Goal: Task Accomplishment & Management: Use online tool/utility

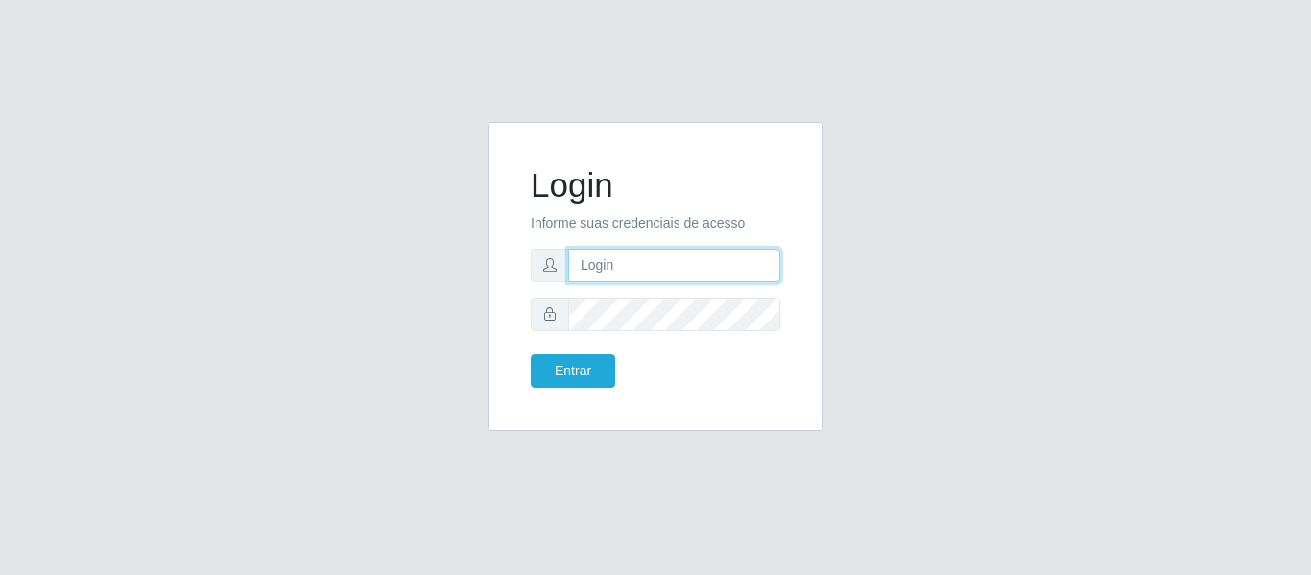
click at [720, 273] on input "text" at bounding box center [674, 266] width 212 height 34
type input "[PERSON_NAME][EMAIL_ADDRESS][DOMAIN_NAME]"
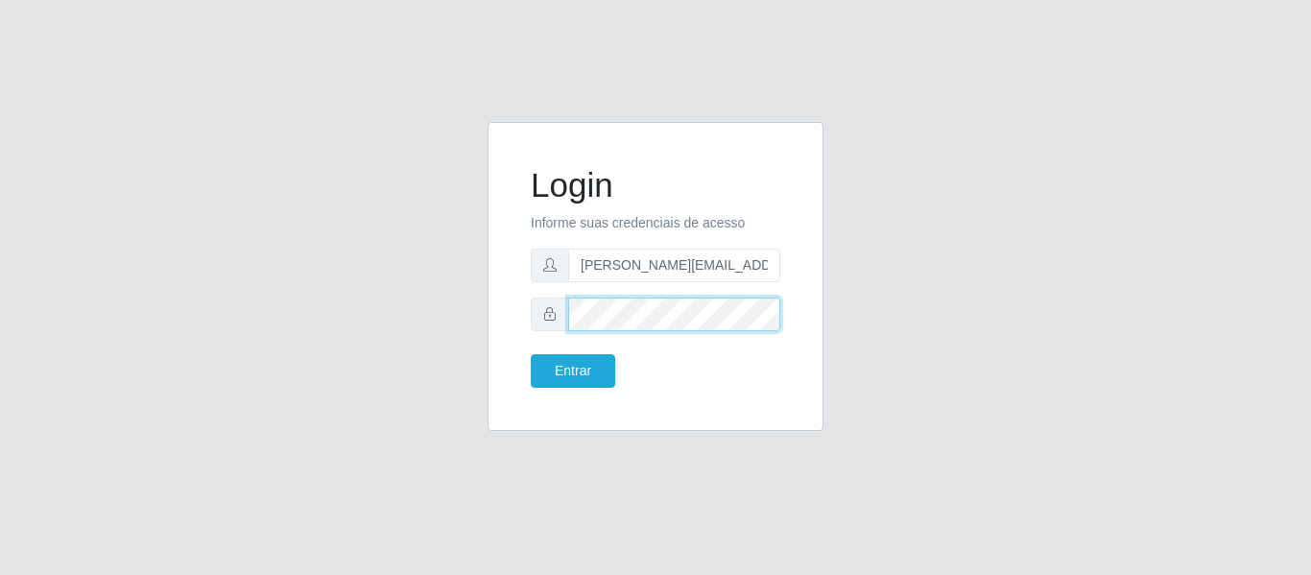
click at [531, 354] on button "Entrar" at bounding box center [573, 371] width 84 height 34
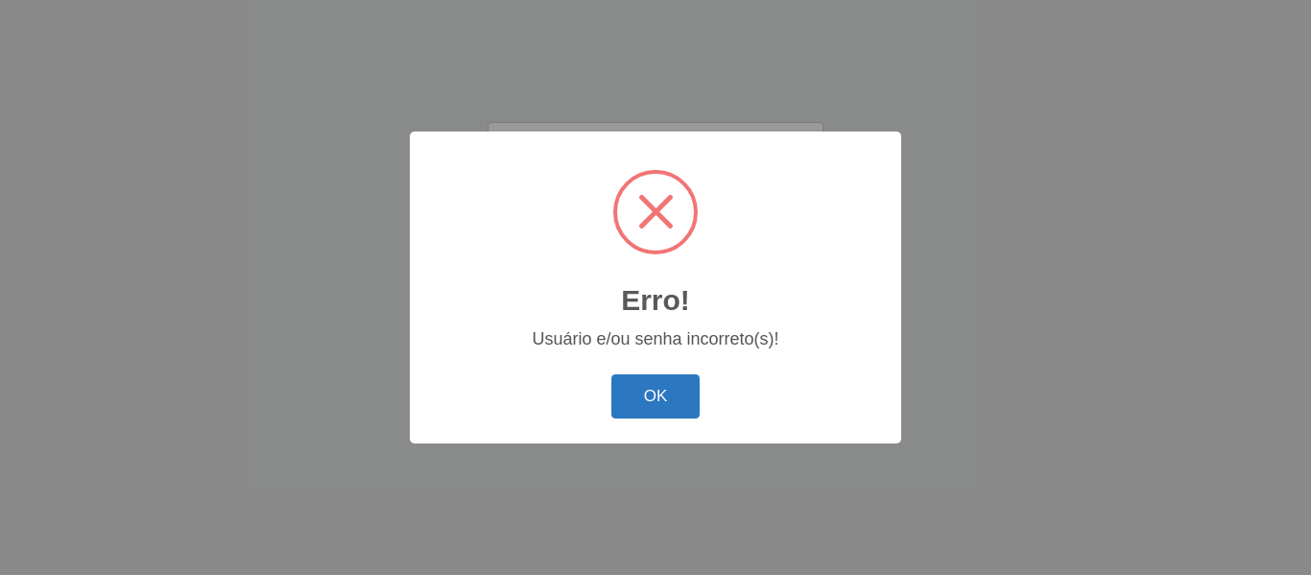
click at [625, 394] on button "OK" at bounding box center [655, 396] width 89 height 45
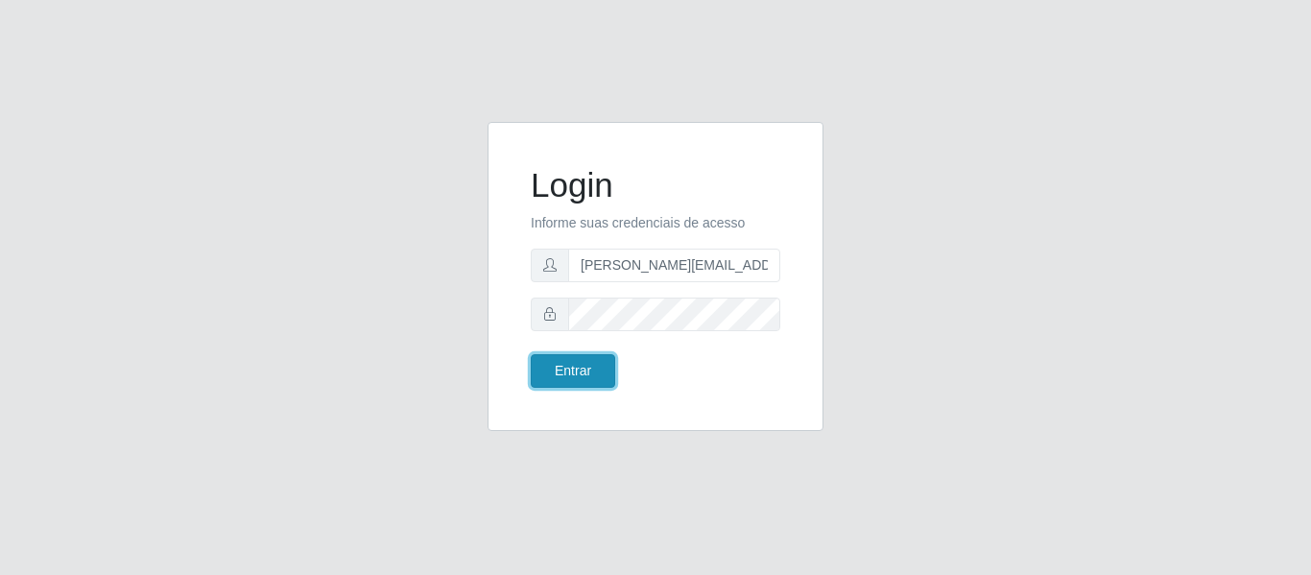
click at [572, 369] on button "Entrar" at bounding box center [573, 371] width 84 height 34
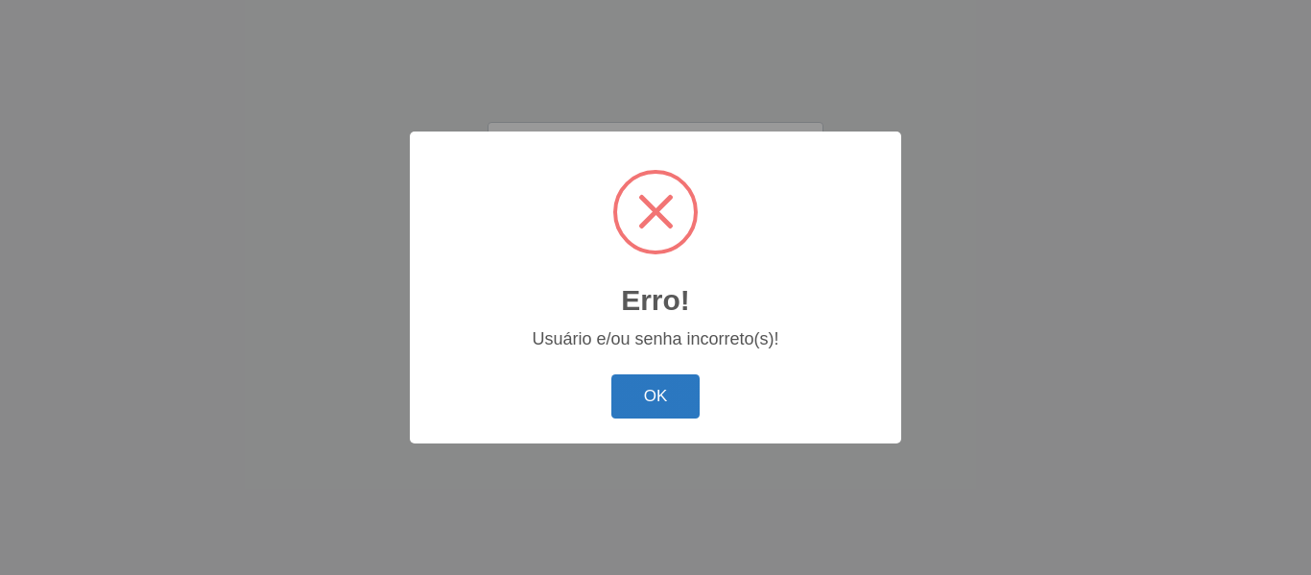
click at [641, 383] on button "OK" at bounding box center [655, 396] width 89 height 45
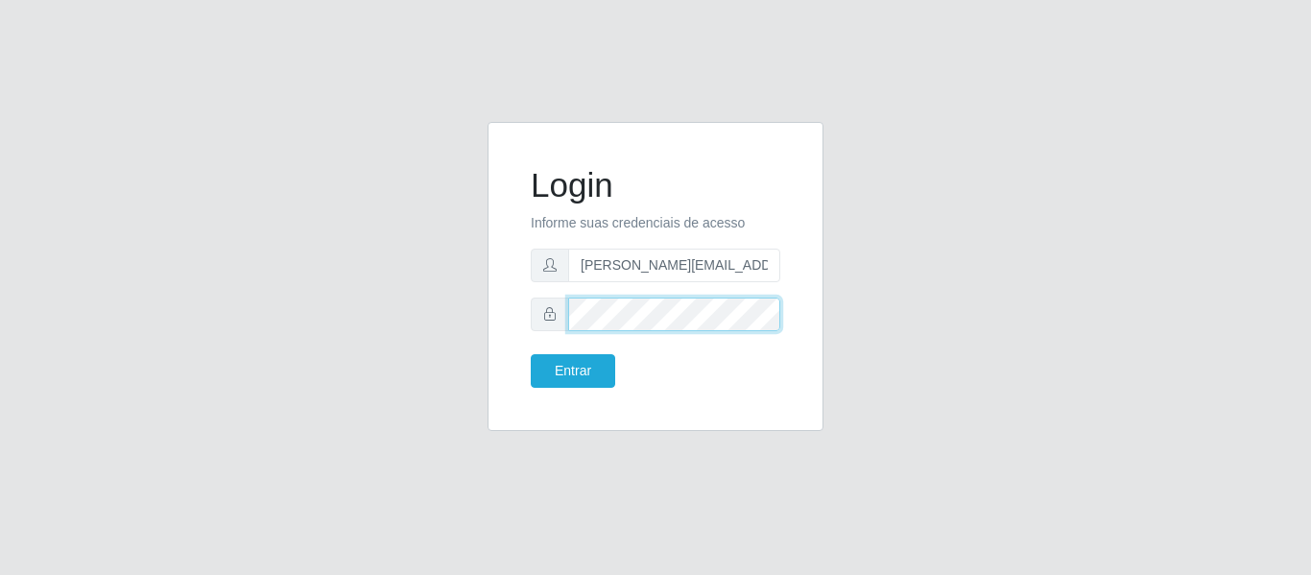
click at [531, 354] on button "Entrar" at bounding box center [573, 371] width 84 height 34
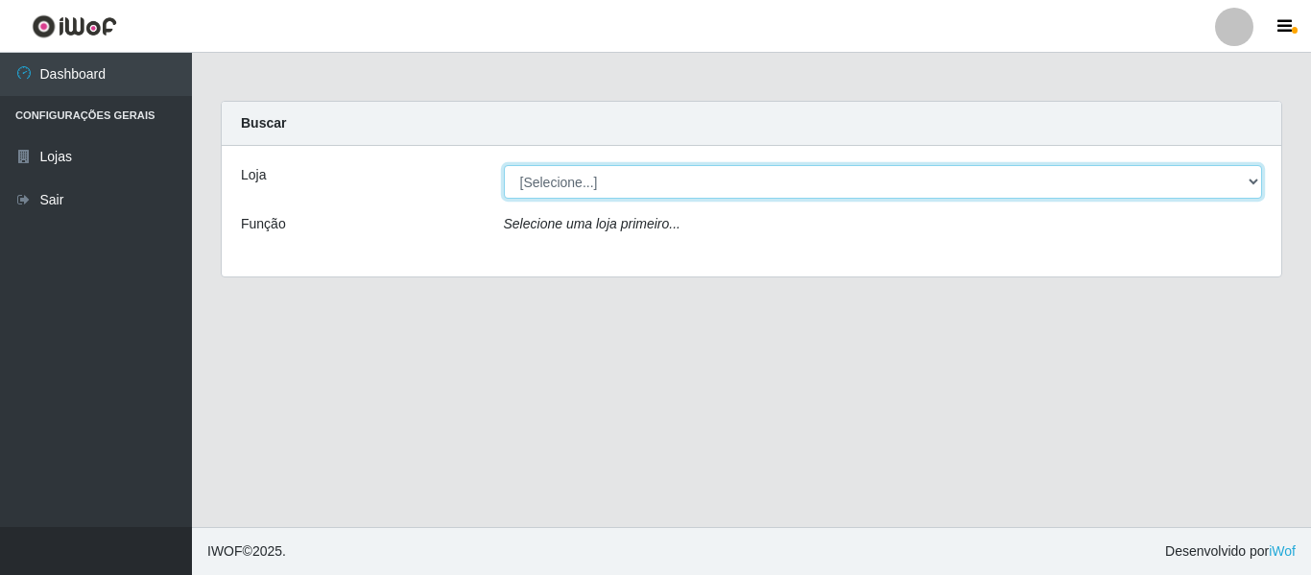
click at [1244, 182] on select "[Selecione...] Hiper Queiroz - [GEOGRAPHIC_DATA]" at bounding box center [883, 182] width 759 height 34
select select "497"
click at [504, 165] on select "[Selecione...] Hiper Queiroz - [GEOGRAPHIC_DATA]" at bounding box center [883, 182] width 759 height 34
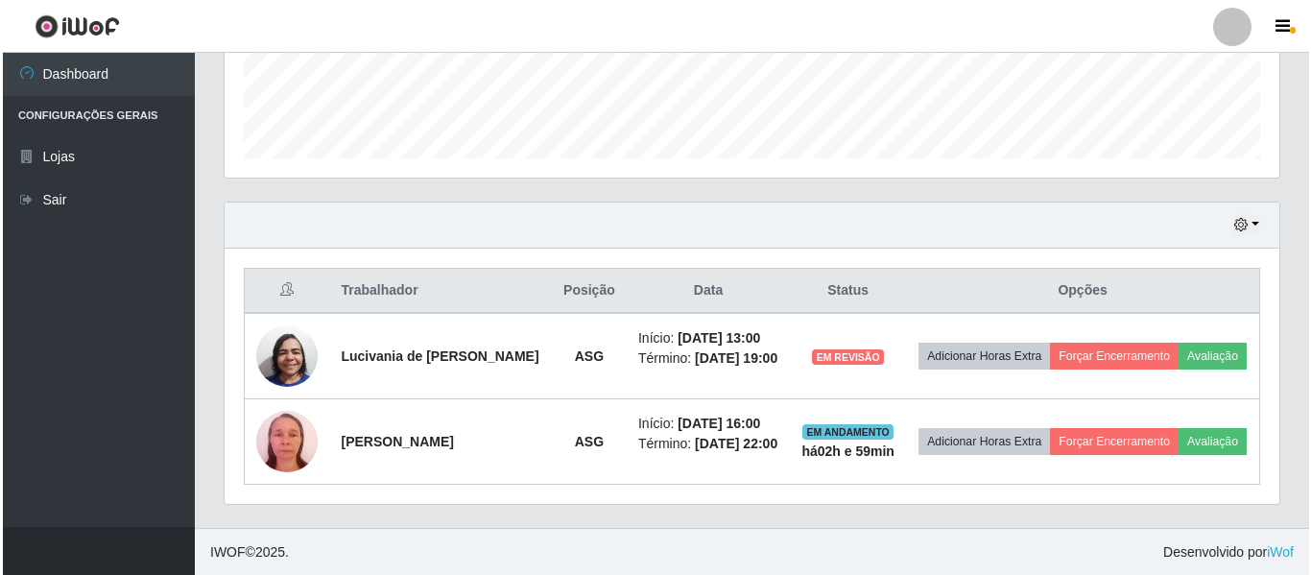
scroll to position [529, 0]
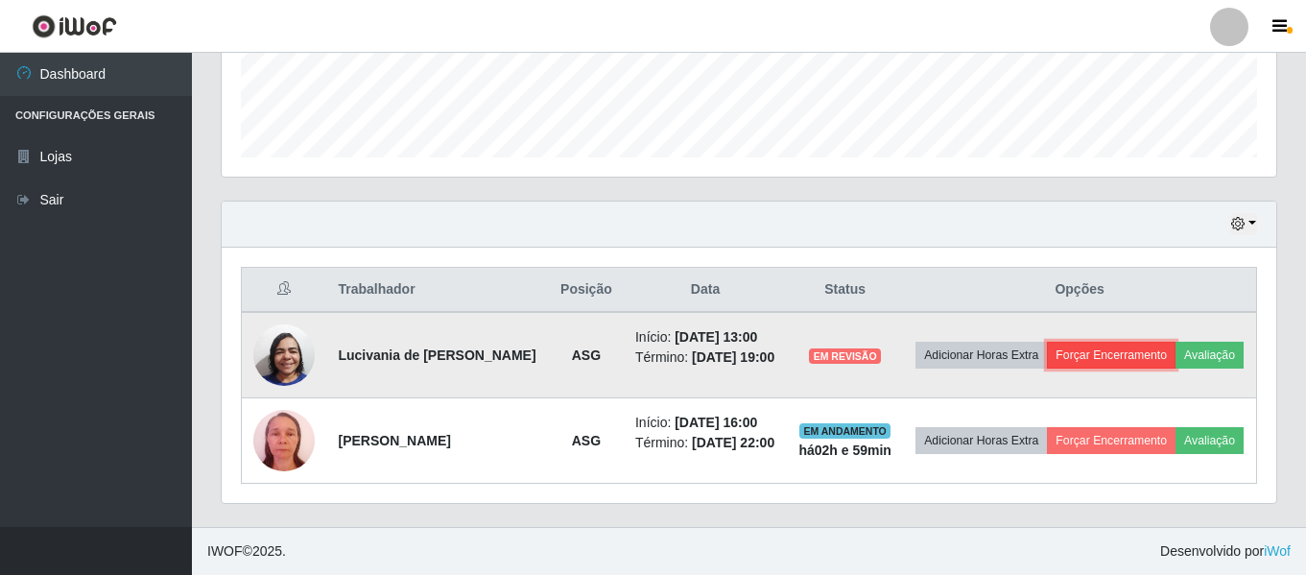
click at [1130, 349] on button "Forçar Encerramento" at bounding box center [1111, 355] width 129 height 27
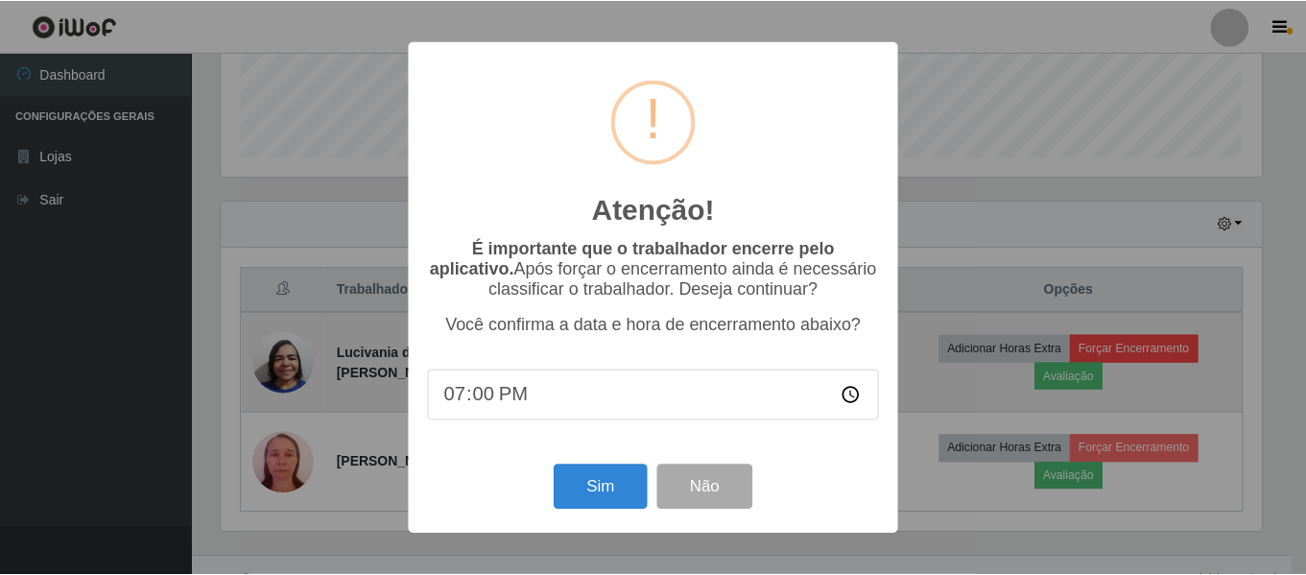
scroll to position [398, 1045]
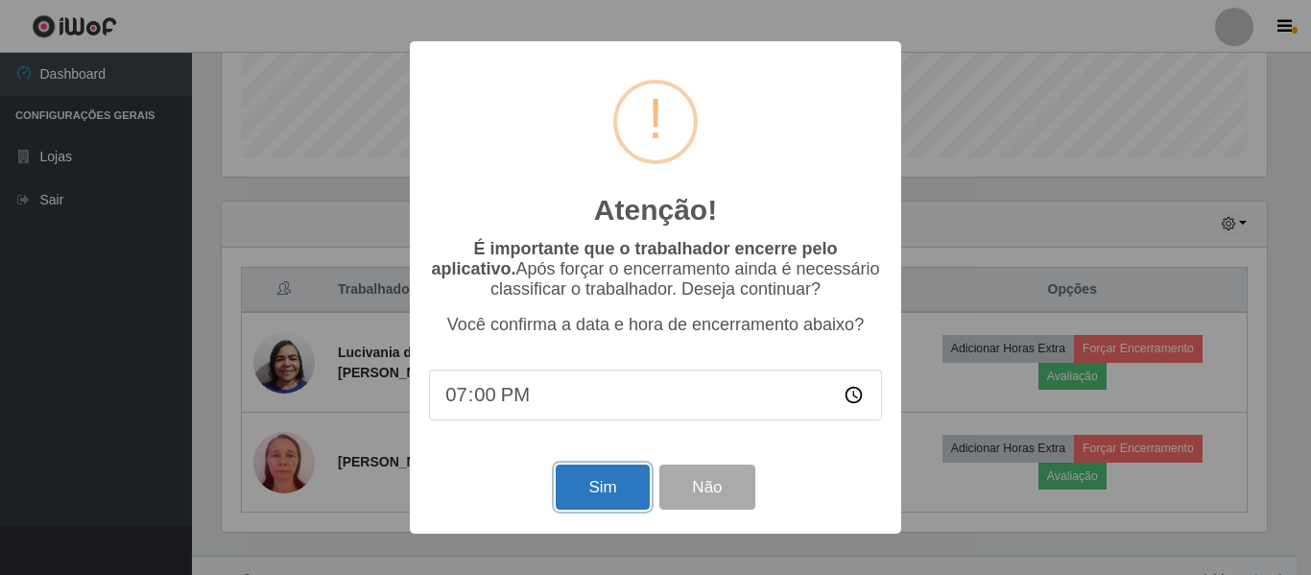
click at [591, 498] on button "Sim" at bounding box center [602, 486] width 93 height 45
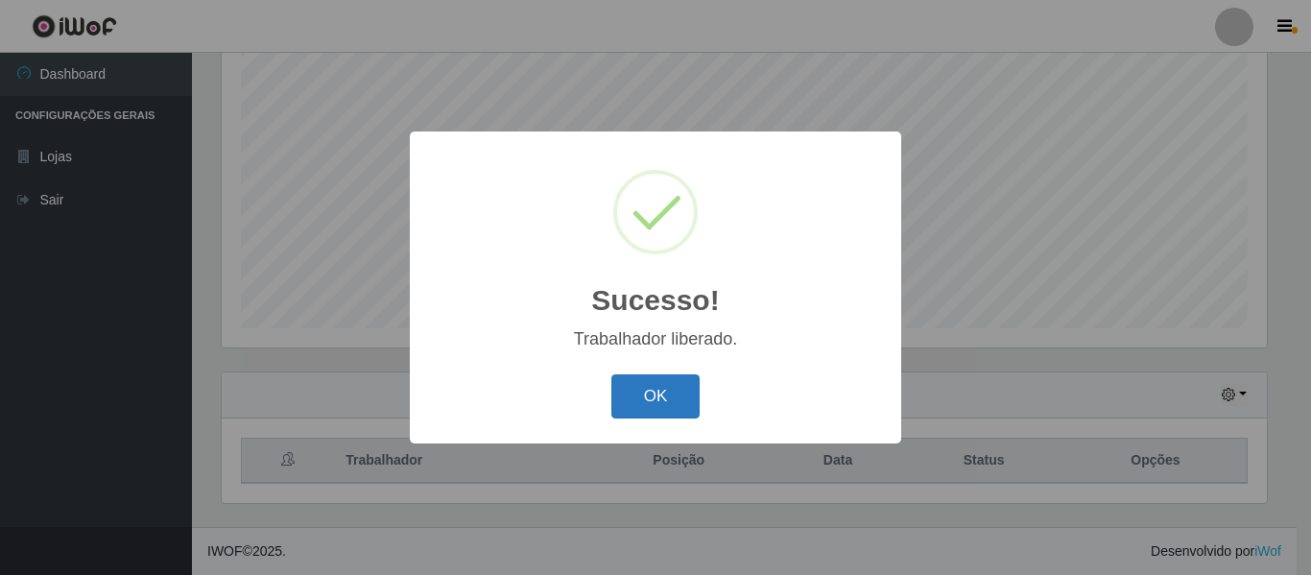
click at [651, 409] on button "OK" at bounding box center [655, 396] width 89 height 45
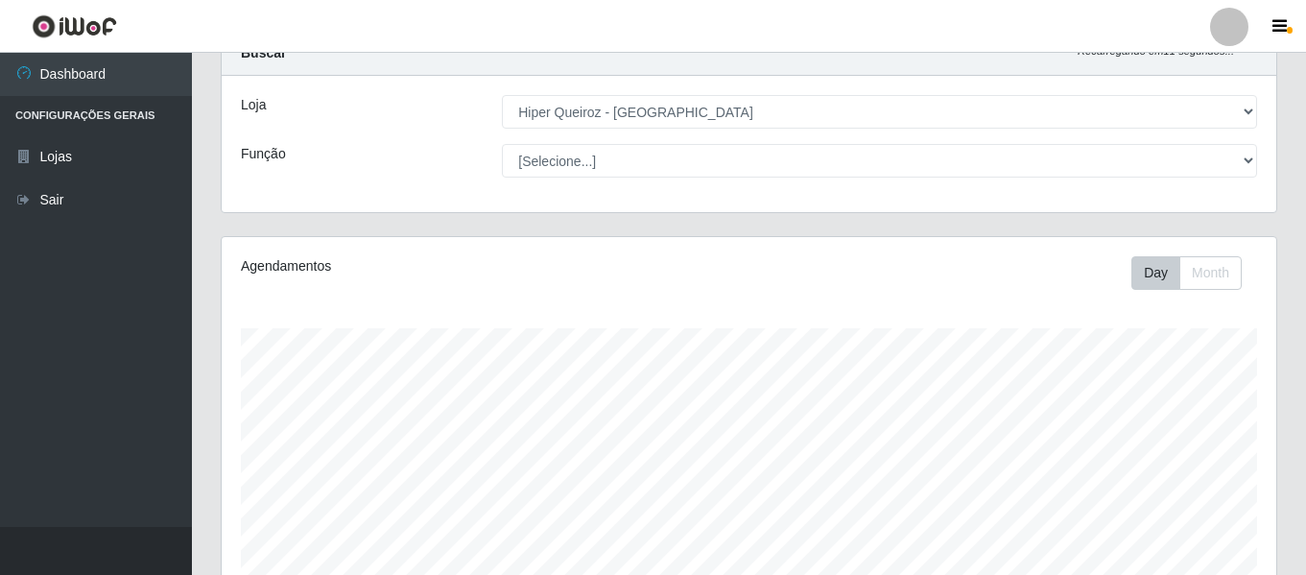
scroll to position [0, 0]
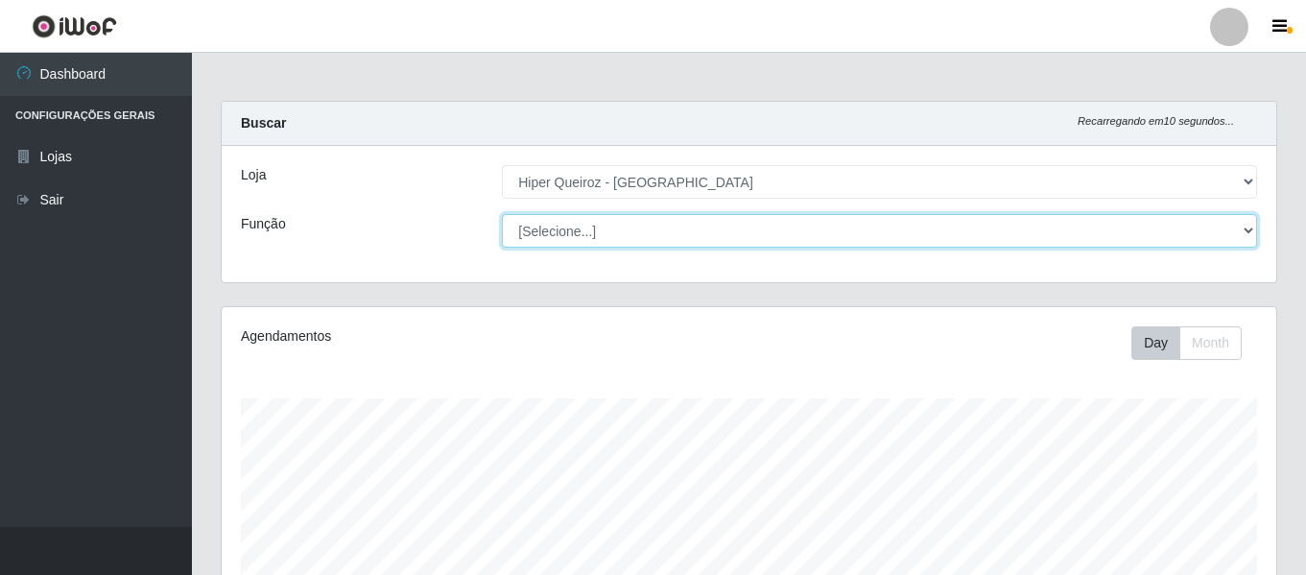
click at [1237, 229] on select "[Selecione...] ASG ASG + ASG ++ Embalador Embalador + Embalador ++ Repositor Re…" at bounding box center [879, 231] width 755 height 34
select select "16"
click at [502, 214] on select "[Selecione...] ASG ASG + ASG ++ Embalador Embalador + Embalador ++ Repositor Re…" at bounding box center [879, 231] width 755 height 34
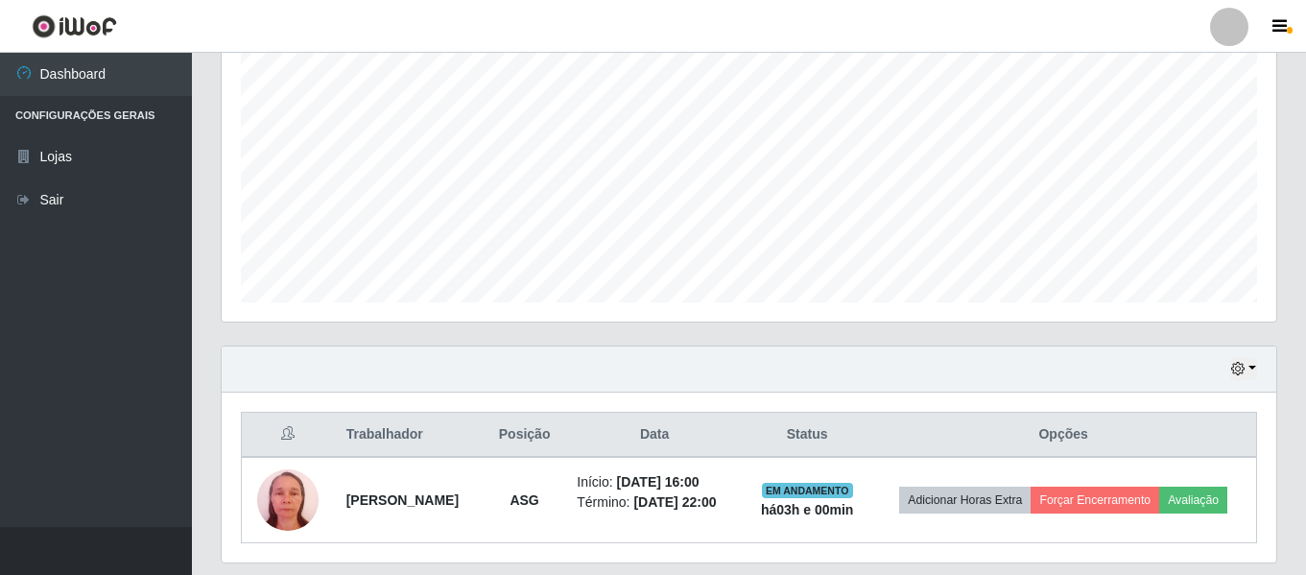
scroll to position [443, 0]
